Goal: Transaction & Acquisition: Purchase product/service

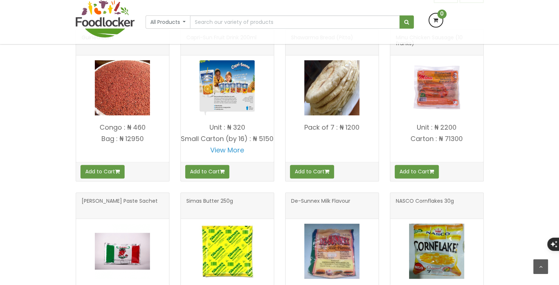
scroll to position [344, 0]
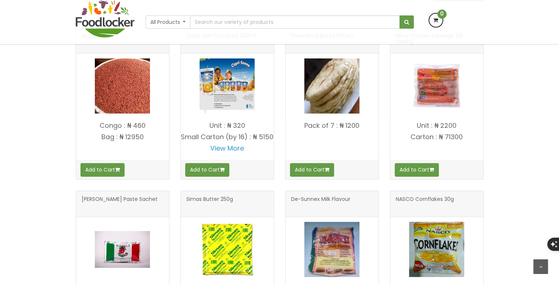
click at [132, 128] on p "Congo : ₦ 460" at bounding box center [122, 125] width 93 height 7
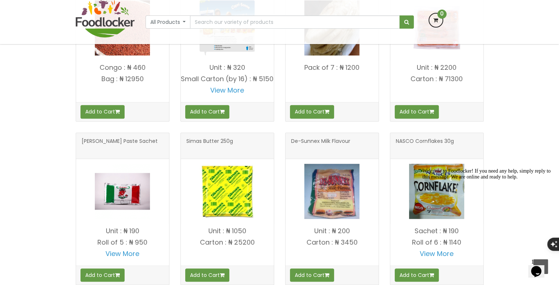
scroll to position [286, 0]
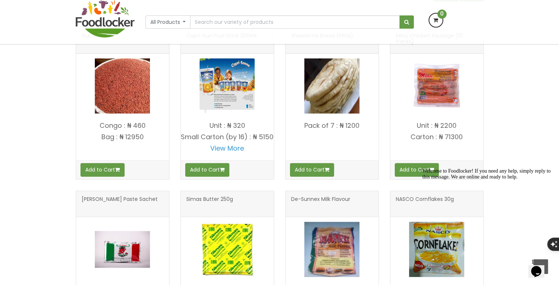
click at [144, 135] on p "Bag : ₦ 12950" at bounding box center [122, 136] width 93 height 7
click at [149, 170] on div "Add to Cart" at bounding box center [122, 169] width 93 height 19
click at [150, 173] on div "Add to Cart" at bounding box center [122, 169] width 93 height 19
drag, startPoint x: 149, startPoint y: 172, endPoint x: 129, endPoint y: 180, distance: 20.8
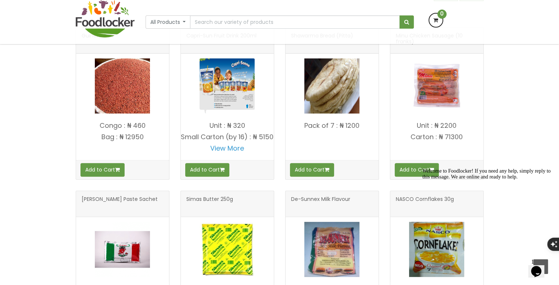
click at [140, 179] on div "Guinea corn [GEOGRAPHIC_DATA] : ₦ 460" at bounding box center [122, 98] width 105 height 164
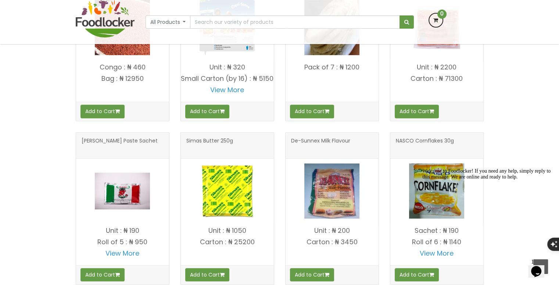
scroll to position [343, 0]
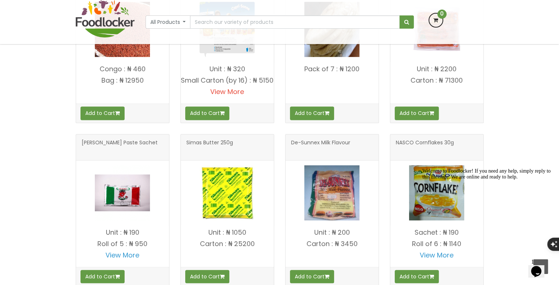
click at [238, 96] on link "View More" at bounding box center [227, 91] width 34 height 9
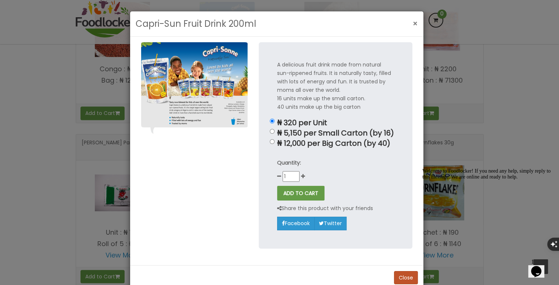
click at [415, 25] on button "×" at bounding box center [415, 23] width 13 height 15
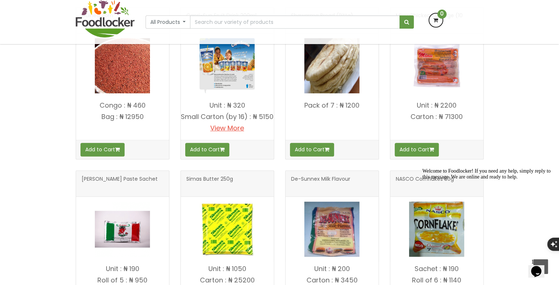
scroll to position [263, 0]
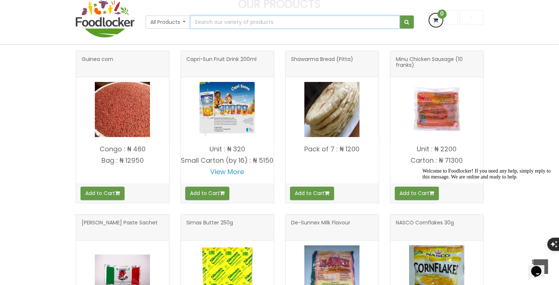
click at [301, 25] on input "text" at bounding box center [295, 21] width 210 height 13
type input "beans"
click at [409, 22] on button "submit" at bounding box center [407, 21] width 14 height 13
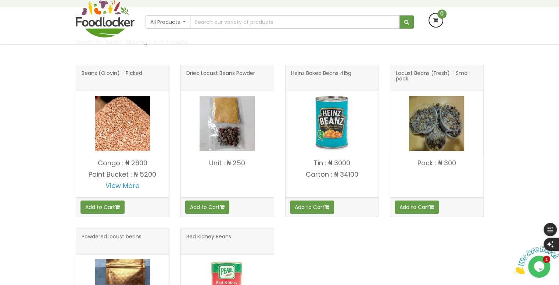
scroll to position [103, 0]
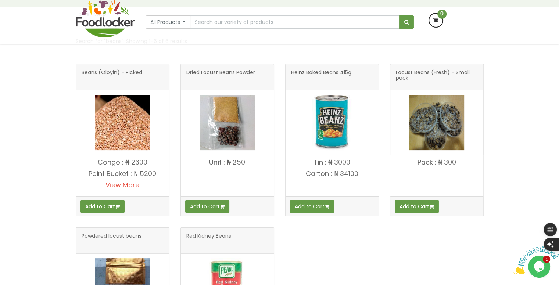
click at [127, 184] on link "View More" at bounding box center [123, 185] width 34 height 9
